Goal: Information Seeking & Learning: Compare options

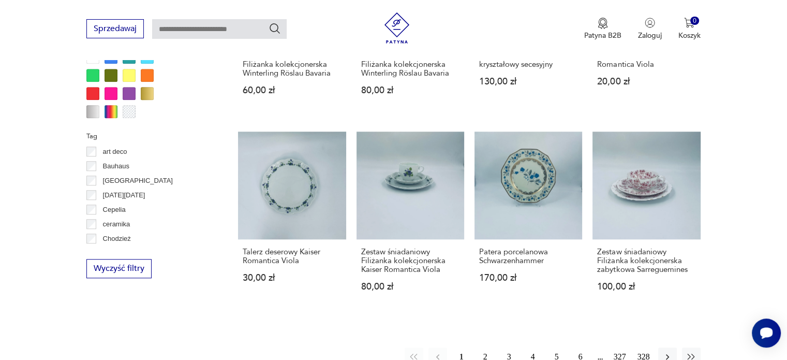
scroll to position [1010, 0]
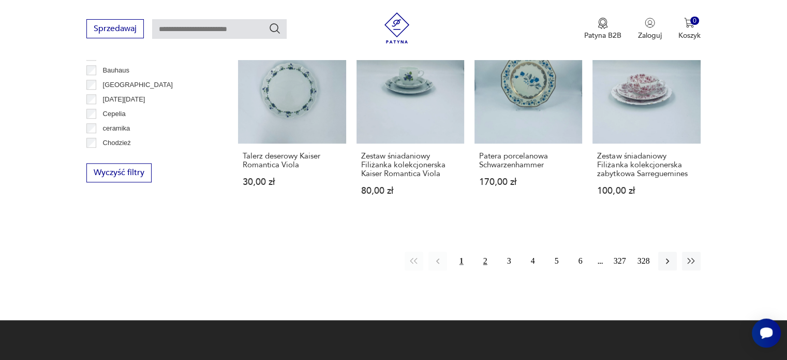
click at [488, 258] on button "2" at bounding box center [485, 260] width 19 height 19
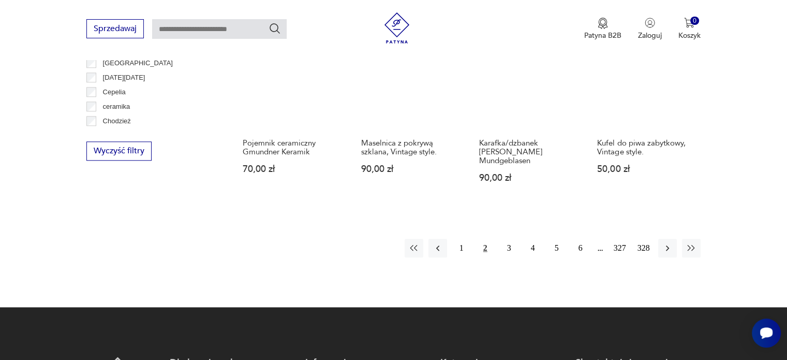
scroll to position [1039, 0]
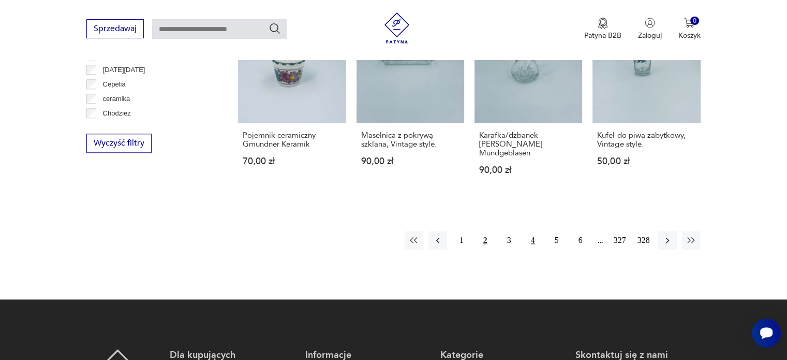
click at [532, 231] on button "4" at bounding box center [533, 240] width 19 height 19
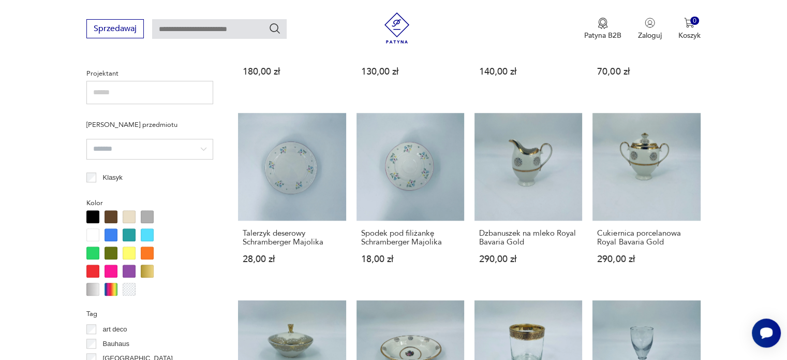
scroll to position [919, 0]
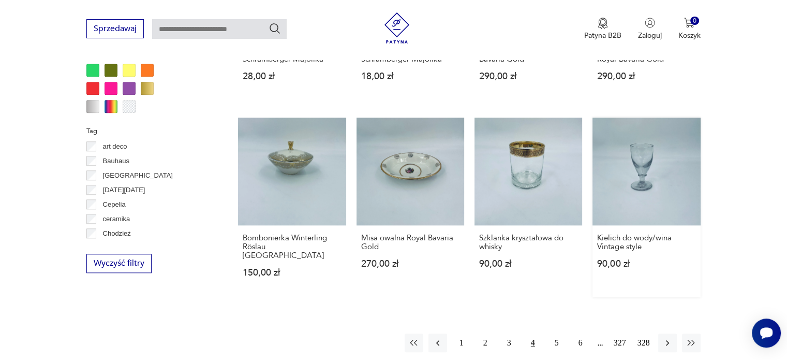
click at [629, 175] on link "Kielich do wody/wina Vintage style 90,00 zł" at bounding box center [646, 207] width 108 height 180
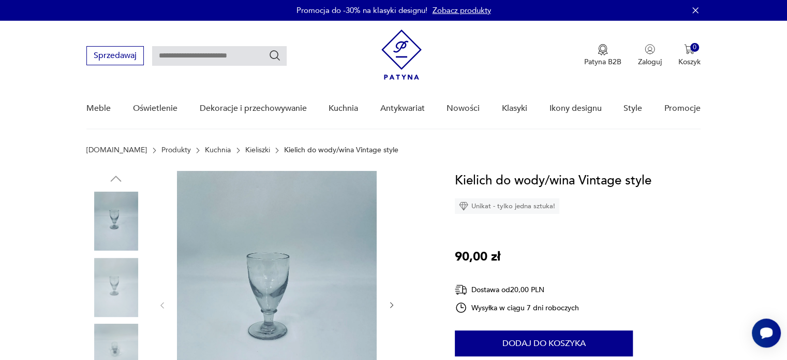
click at [389, 304] on icon "button" at bounding box center [391, 305] width 9 height 9
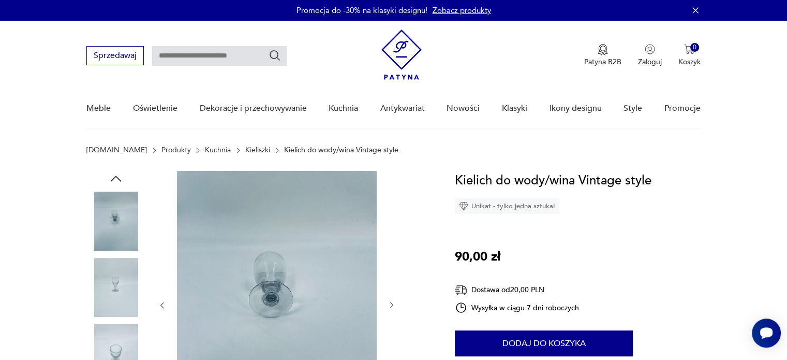
click at [389, 304] on icon "button" at bounding box center [391, 305] width 9 height 9
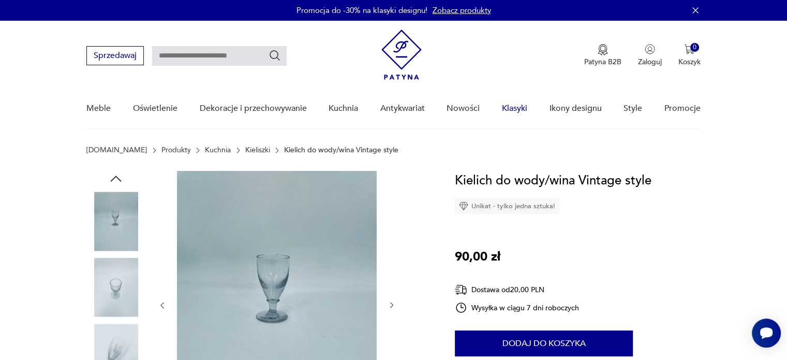
click at [521, 106] on link "Klasyki" at bounding box center [514, 108] width 25 height 40
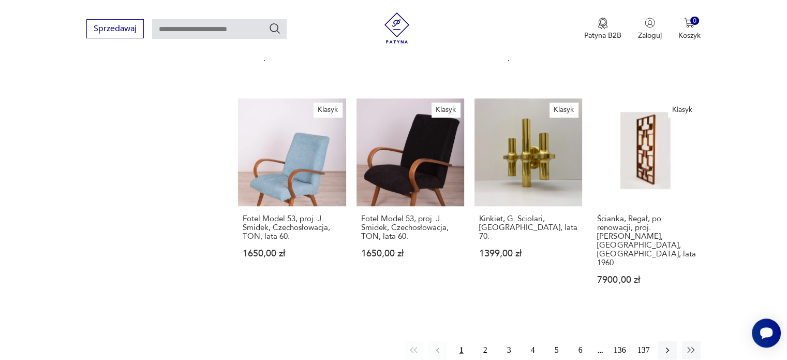
scroll to position [786, 0]
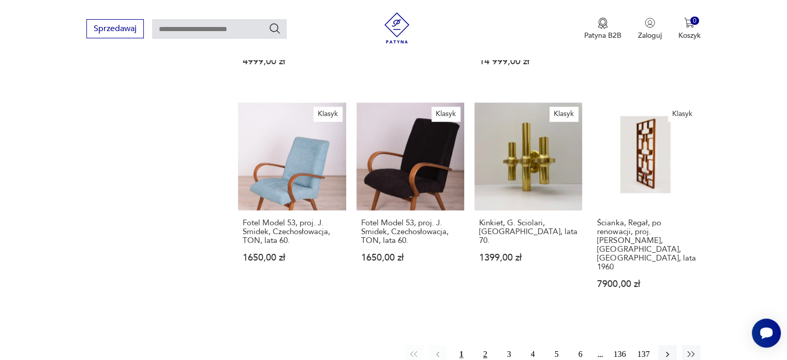
click at [485, 345] on button "2" at bounding box center [485, 354] width 19 height 19
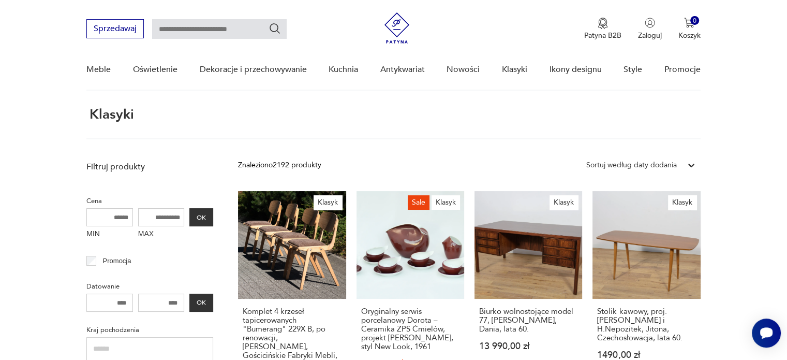
scroll to position [356, 0]
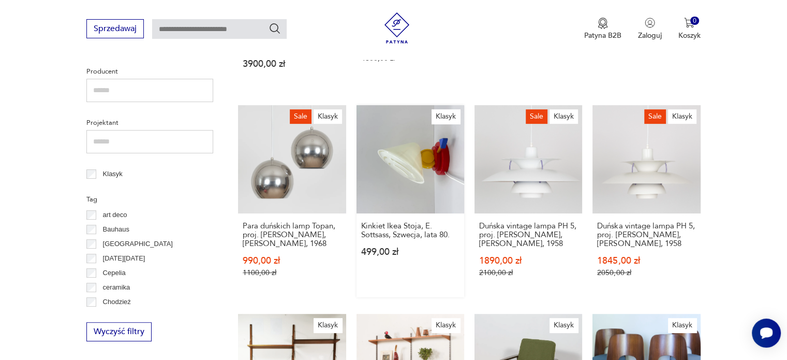
click at [419, 166] on link "Klasyk Kinkiet [PERSON_NAME], E. Sottsass, Szwecja, lata 80. 499,00 zł" at bounding box center [410, 200] width 108 height 191
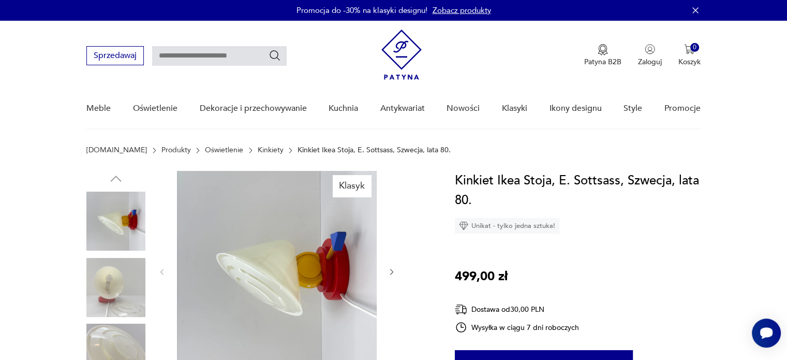
click at [391, 269] on icon "button" at bounding box center [391, 271] width 9 height 9
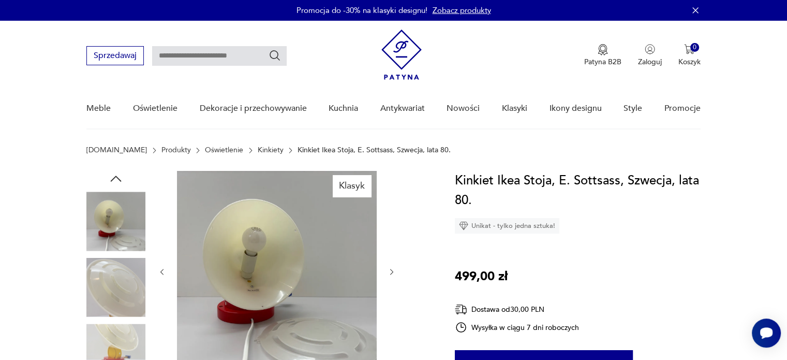
click at [391, 269] on icon "button" at bounding box center [391, 271] width 9 height 9
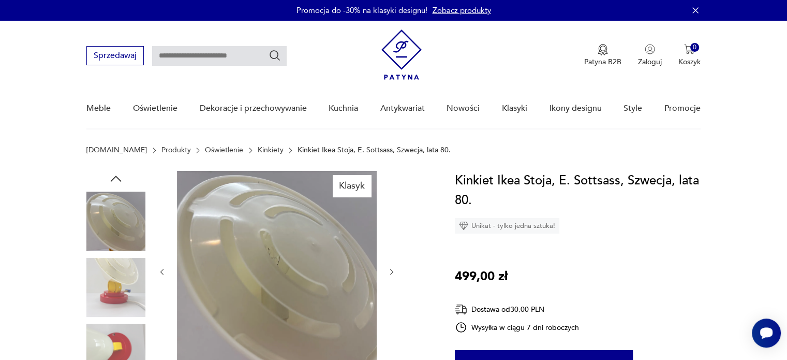
click at [391, 269] on icon "button" at bounding box center [391, 271] width 9 height 9
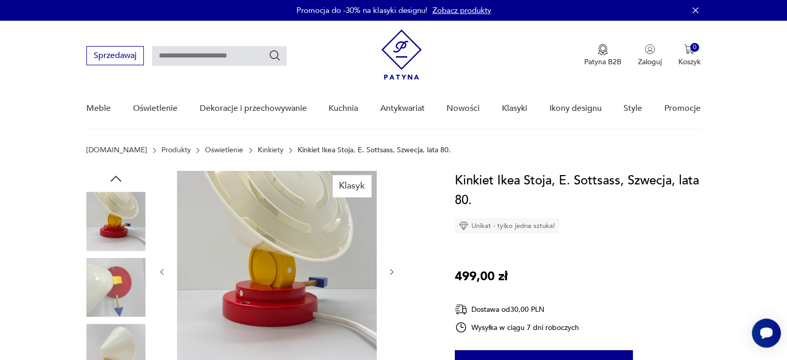
click at [391, 269] on icon "button" at bounding box center [391, 271] width 9 height 9
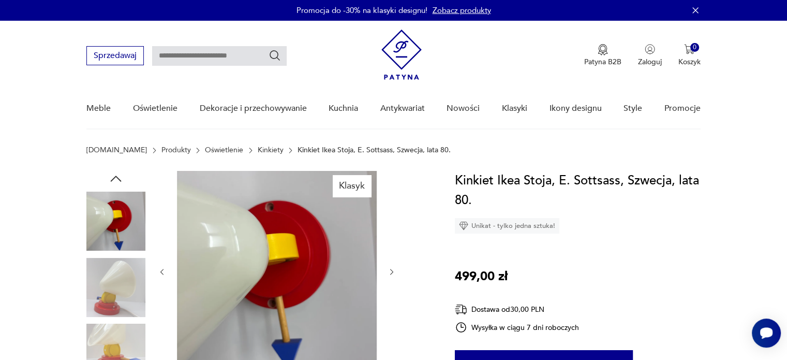
click at [391, 269] on icon "button" at bounding box center [391, 271] width 9 height 9
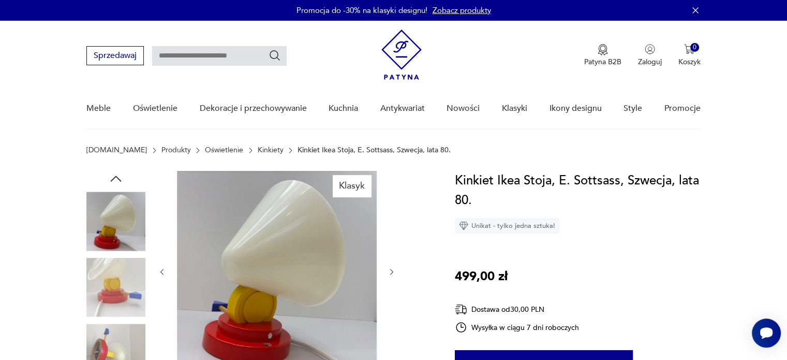
click at [391, 269] on icon "button" at bounding box center [391, 271] width 9 height 9
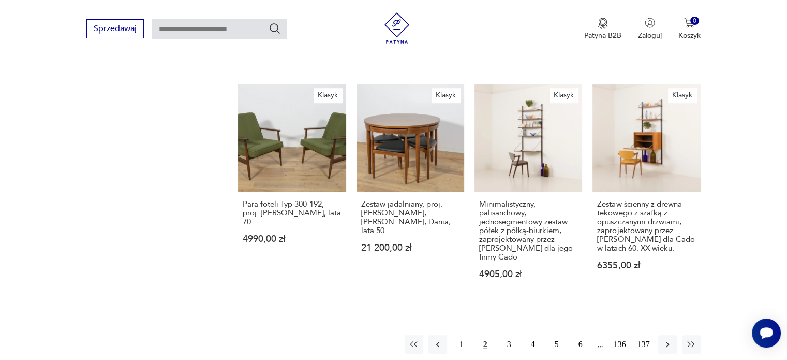
scroll to position [980, 0]
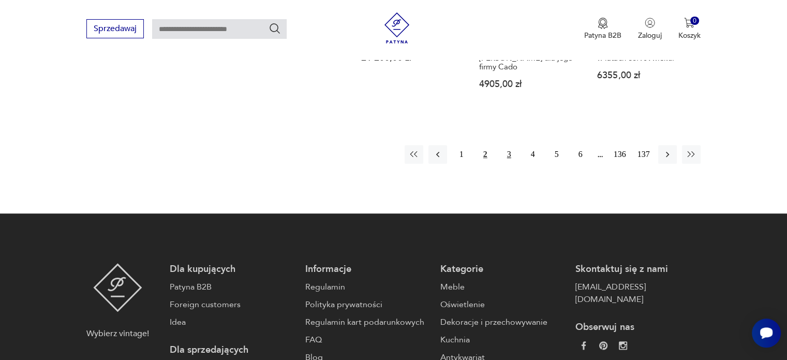
click at [510, 157] on button "3" at bounding box center [509, 154] width 19 height 19
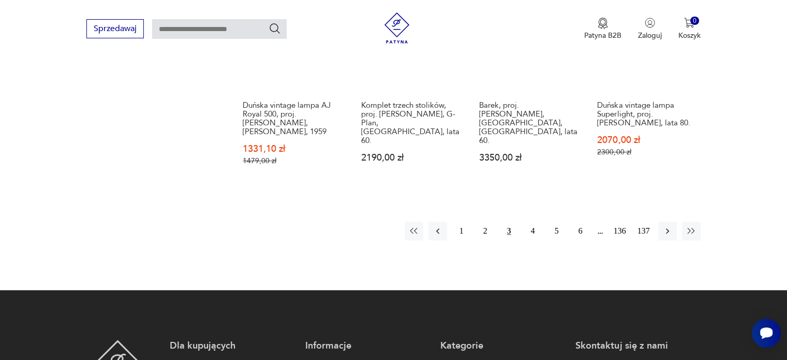
scroll to position [928, 0]
